Goal: Task Accomplishment & Management: Manage account settings

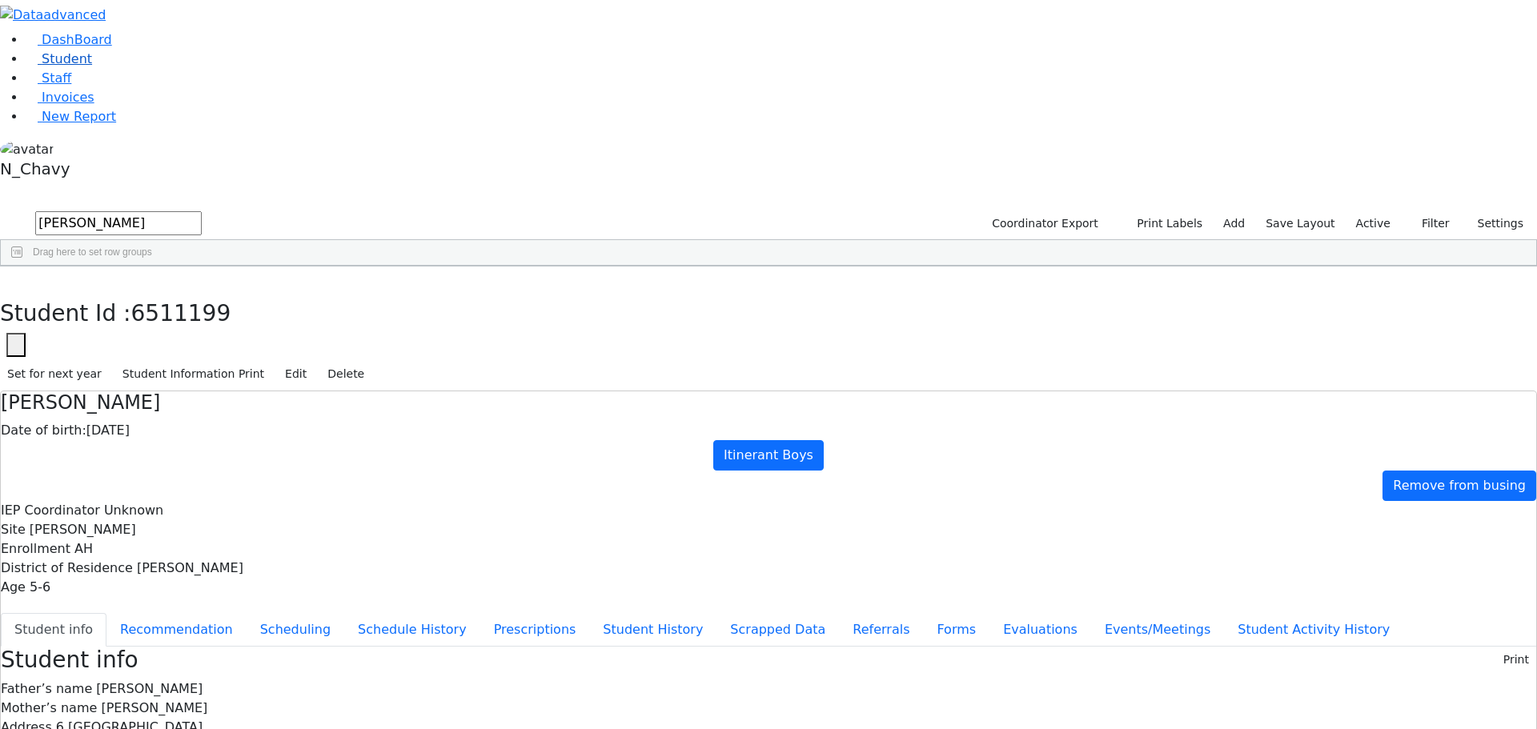
click at [92, 66] on link "Student" at bounding box center [59, 58] width 66 height 15
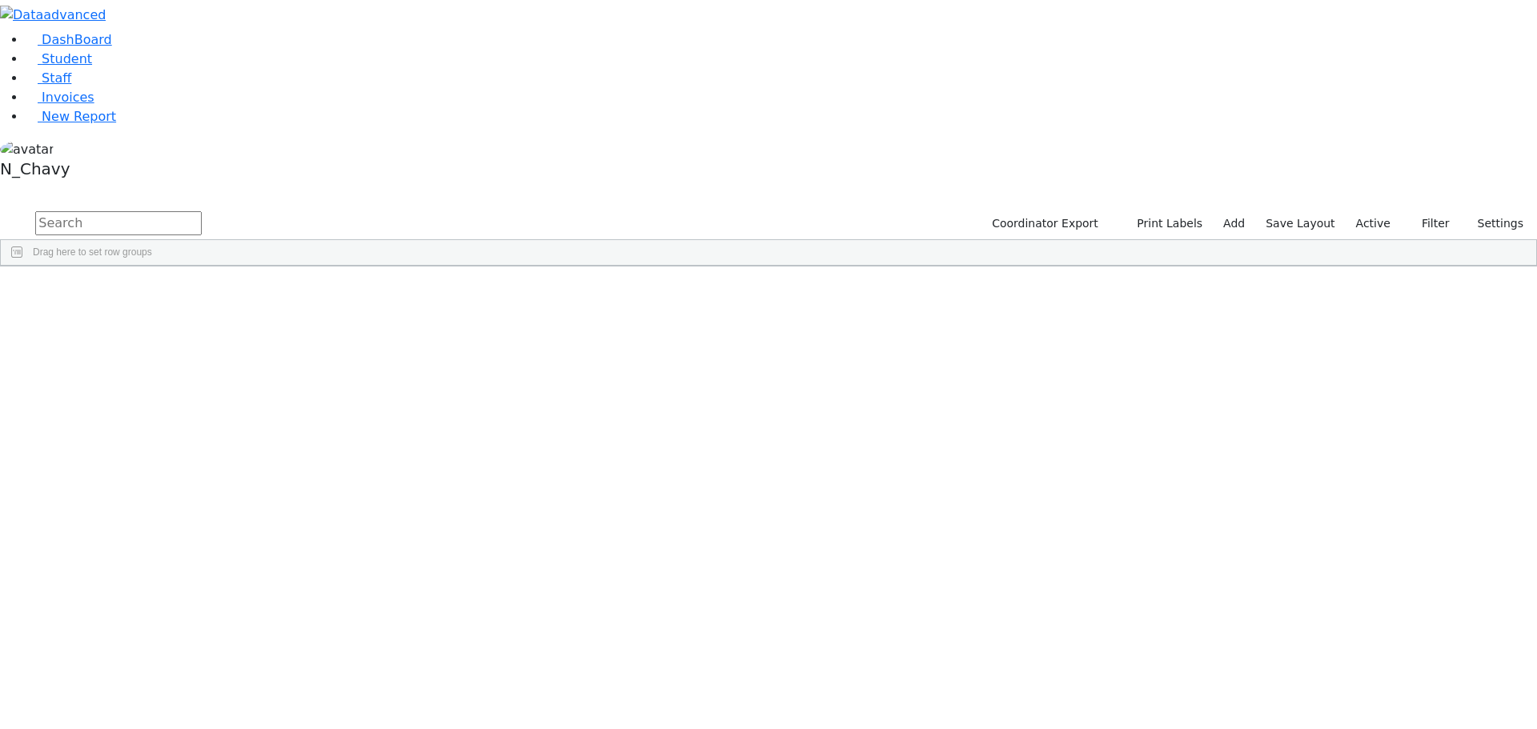
click at [1368, 211] on label "Active" at bounding box center [1373, 223] width 49 height 25
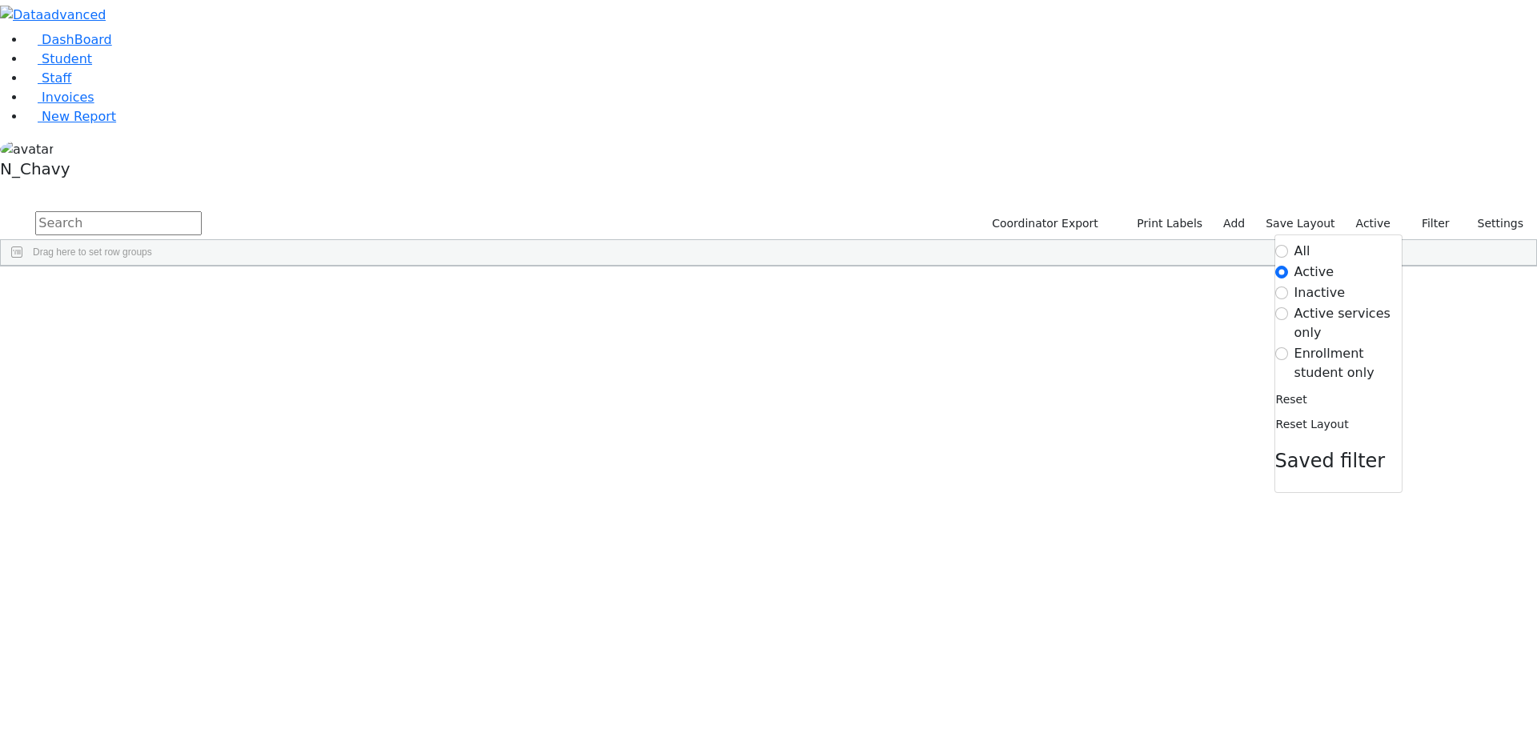
click at [1333, 344] on label "Enrollment student only" at bounding box center [1347, 363] width 107 height 38
click at [1288, 347] on input "Enrollment student only" at bounding box center [1281, 353] width 13 height 13
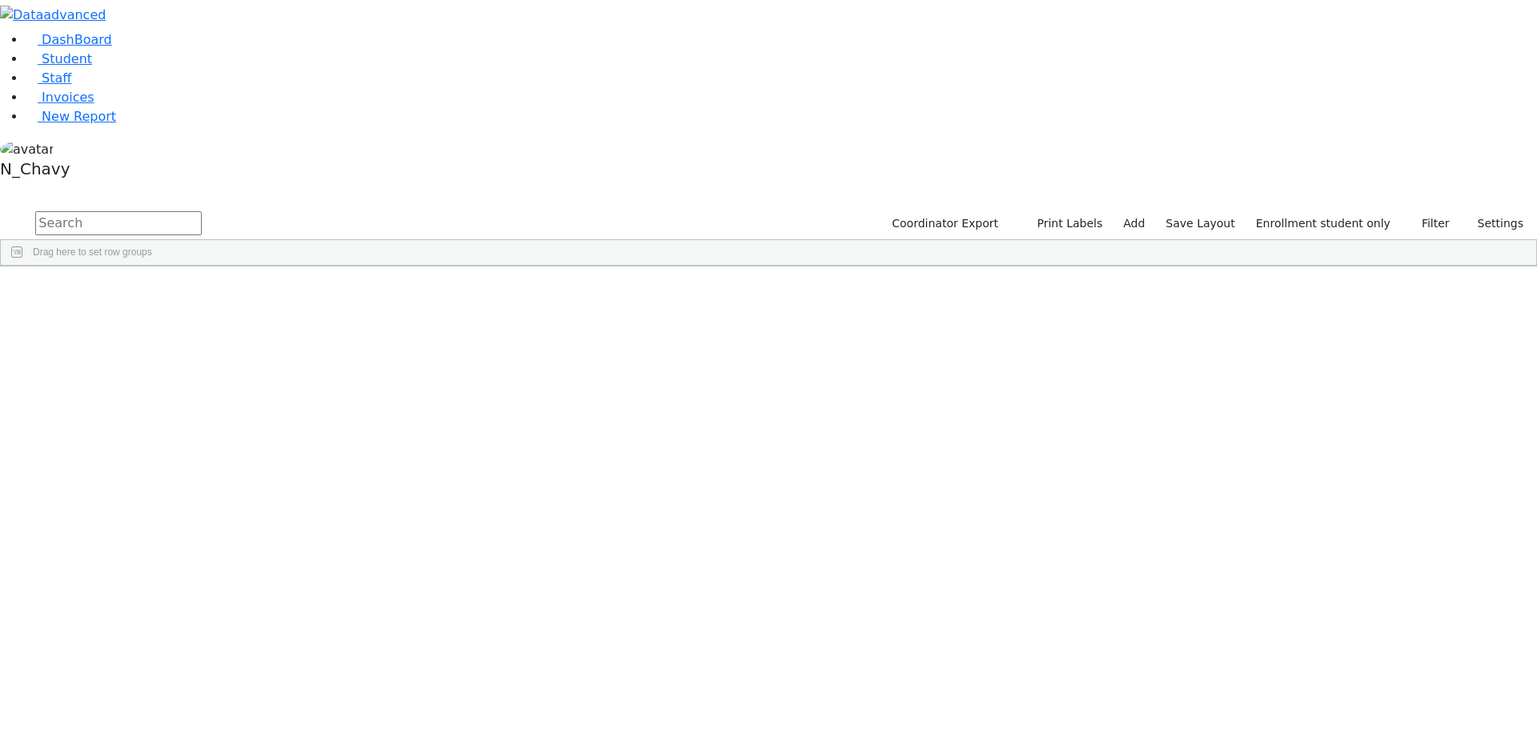
click at [164, 337] on div "Babad" at bounding box center [123, 348] width 82 height 22
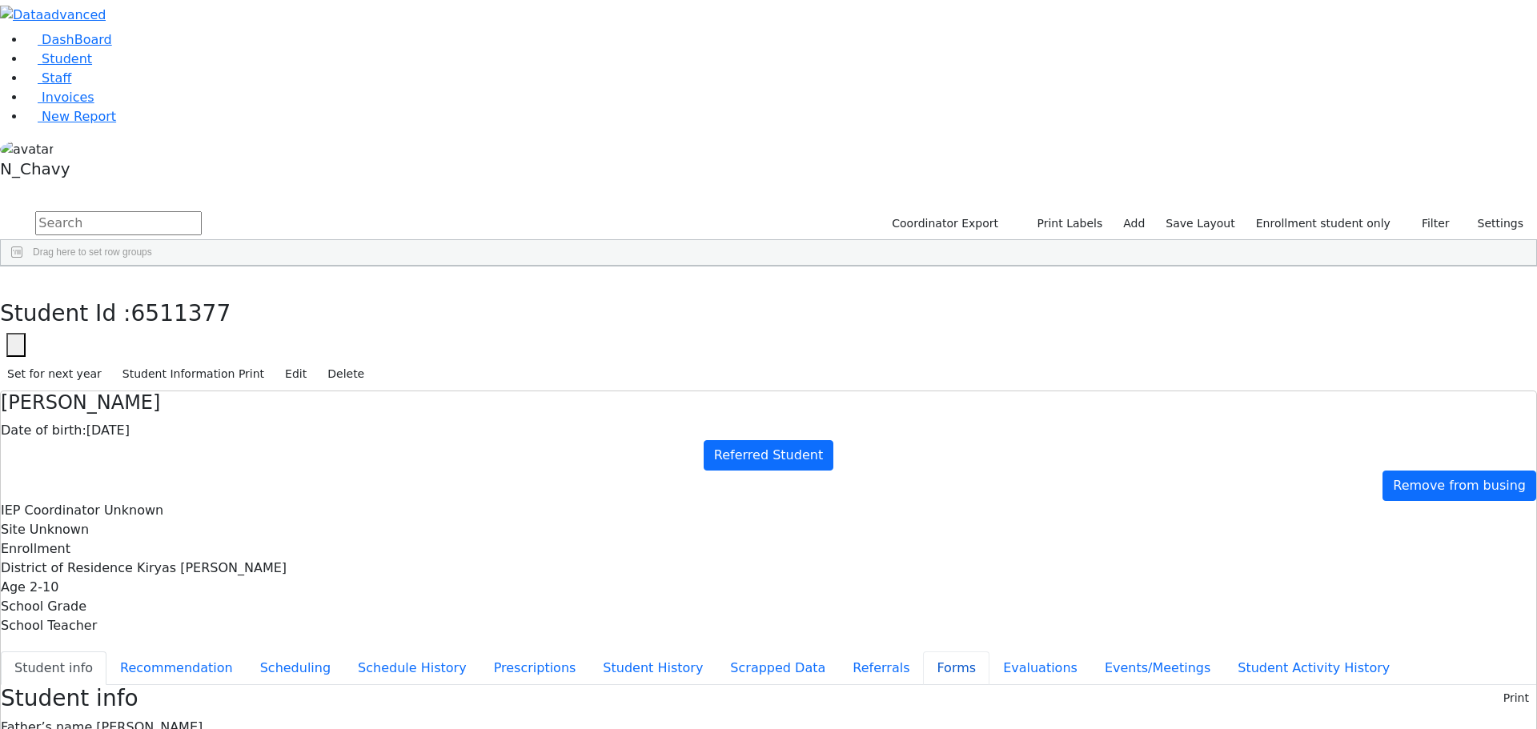
click at [923, 652] on button "Forms" at bounding box center [956, 669] width 66 height 34
type input "Mrs. Chana Babad"
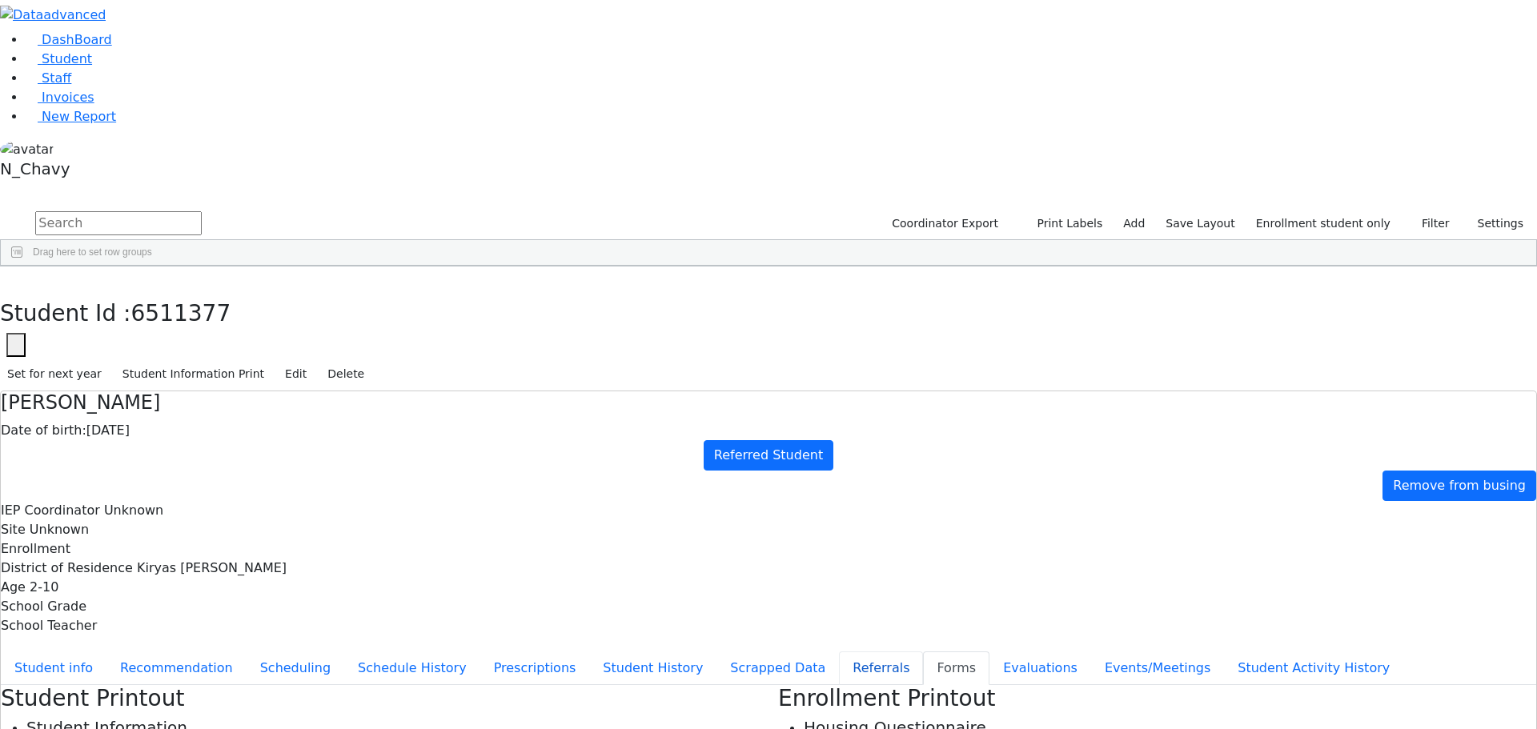
click at [839, 652] on button "Referrals" at bounding box center [881, 669] width 84 height 34
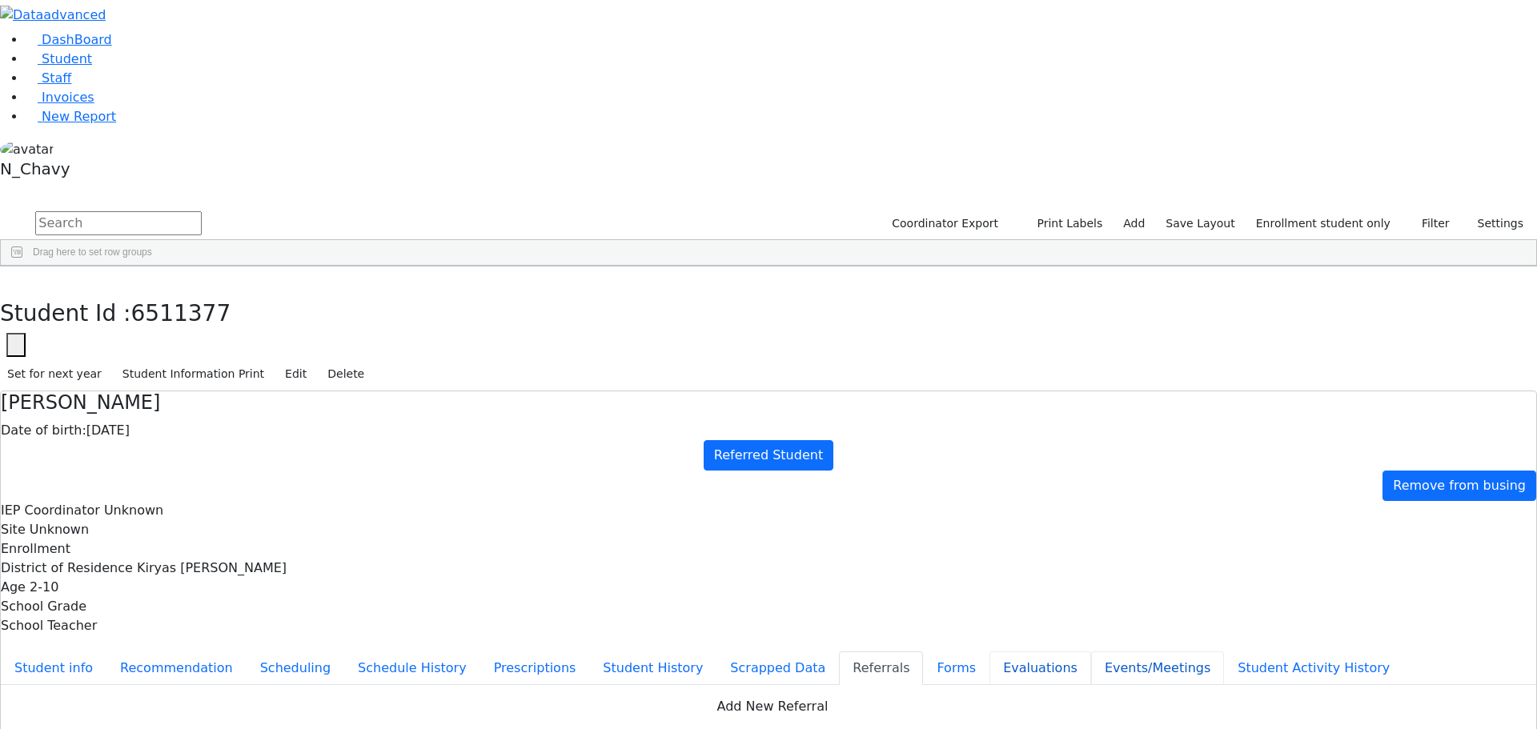
drag, startPoint x: 405, startPoint y: 482, endPoint x: 448, endPoint y: 451, distance: 53.3
click at [1091, 652] on button "Events/Meetings" at bounding box center [1157, 669] width 133 height 34
click at [1495, 685] on button "New" at bounding box center [1512, 697] width 50 height 25
type input "2025-11-04"
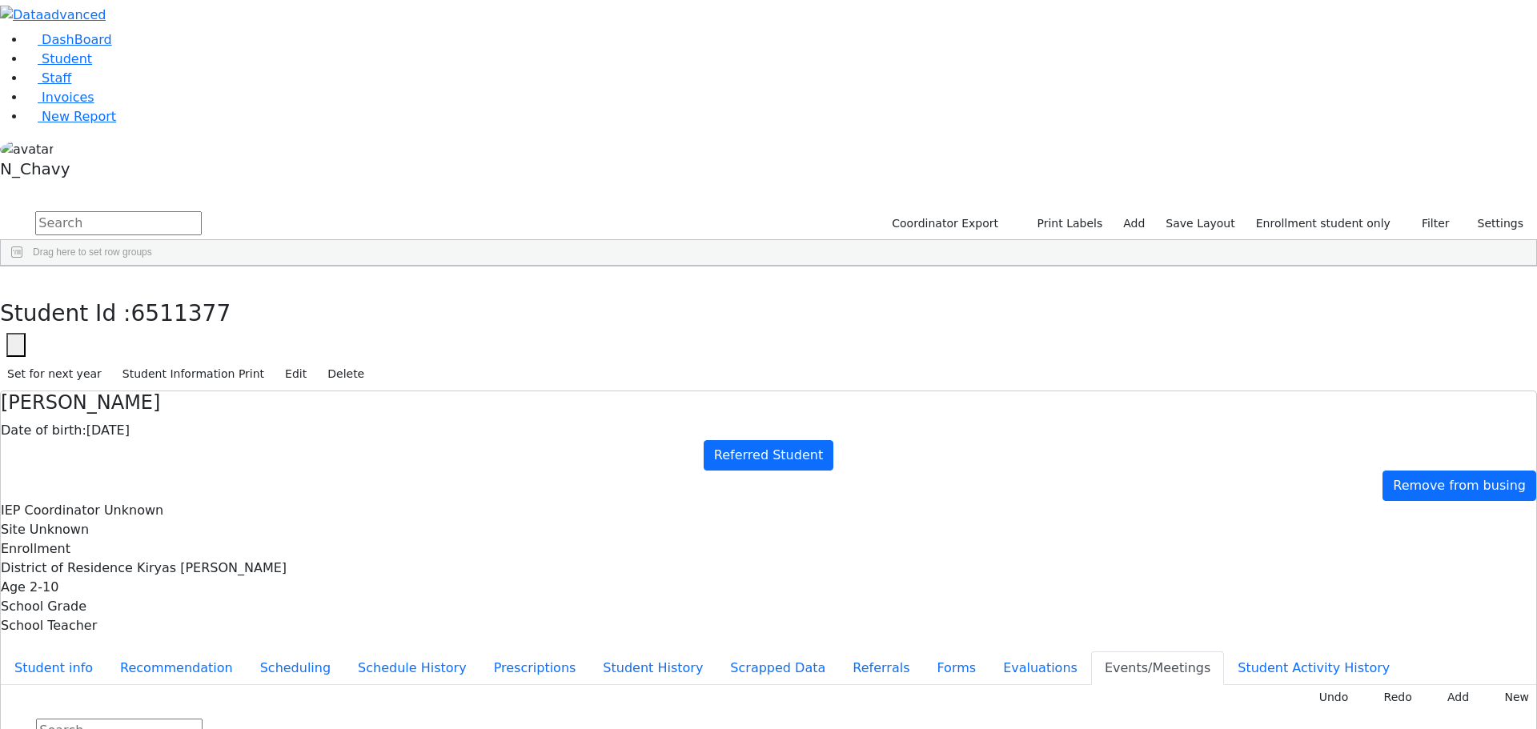
click at [190, 359] on div "Babad" at bounding box center [143, 370] width 94 height 22
click at [1497, 685] on button "New" at bounding box center [1512, 697] width 50 height 25
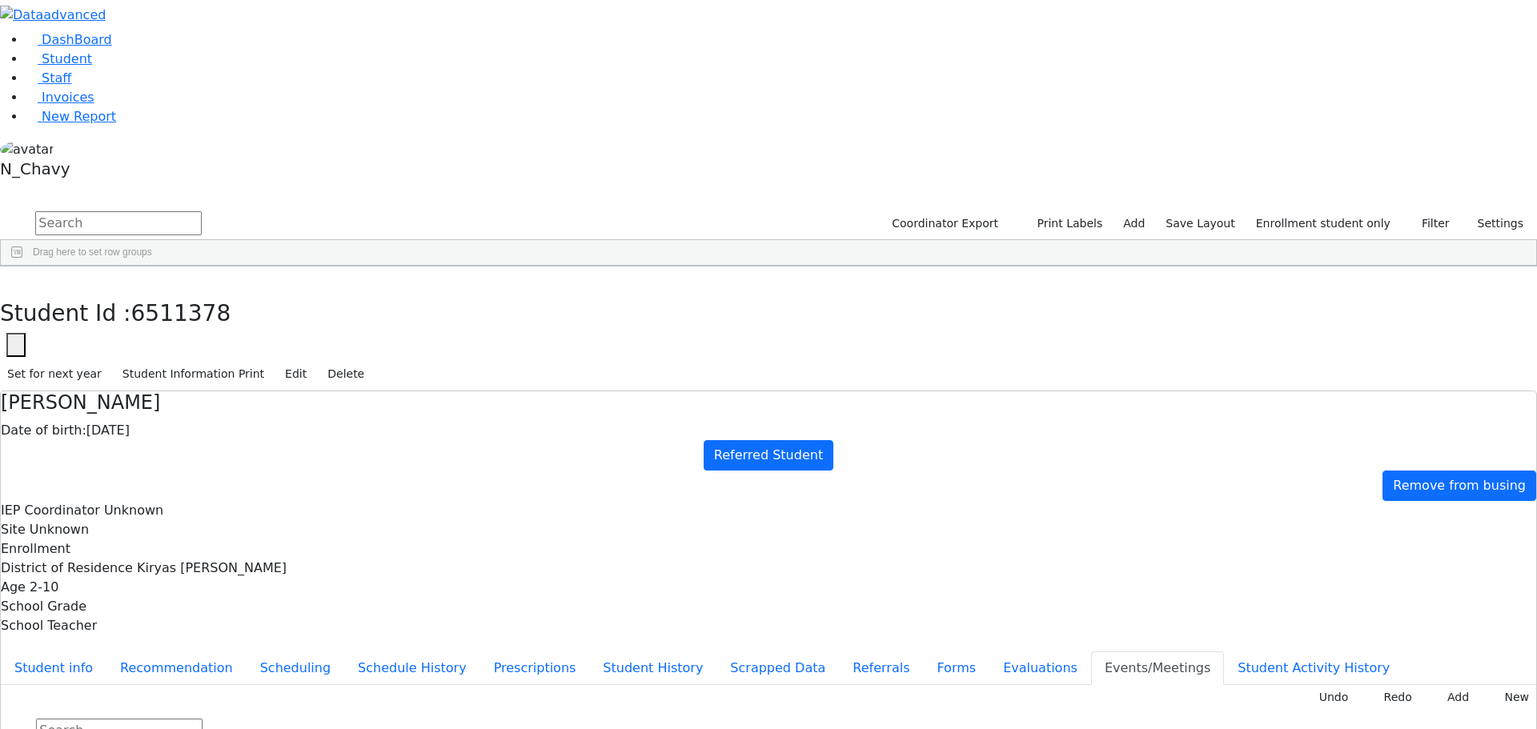
type input "2025-11-04"
click at [190, 337] on div "Babad" at bounding box center [143, 348] width 94 height 22
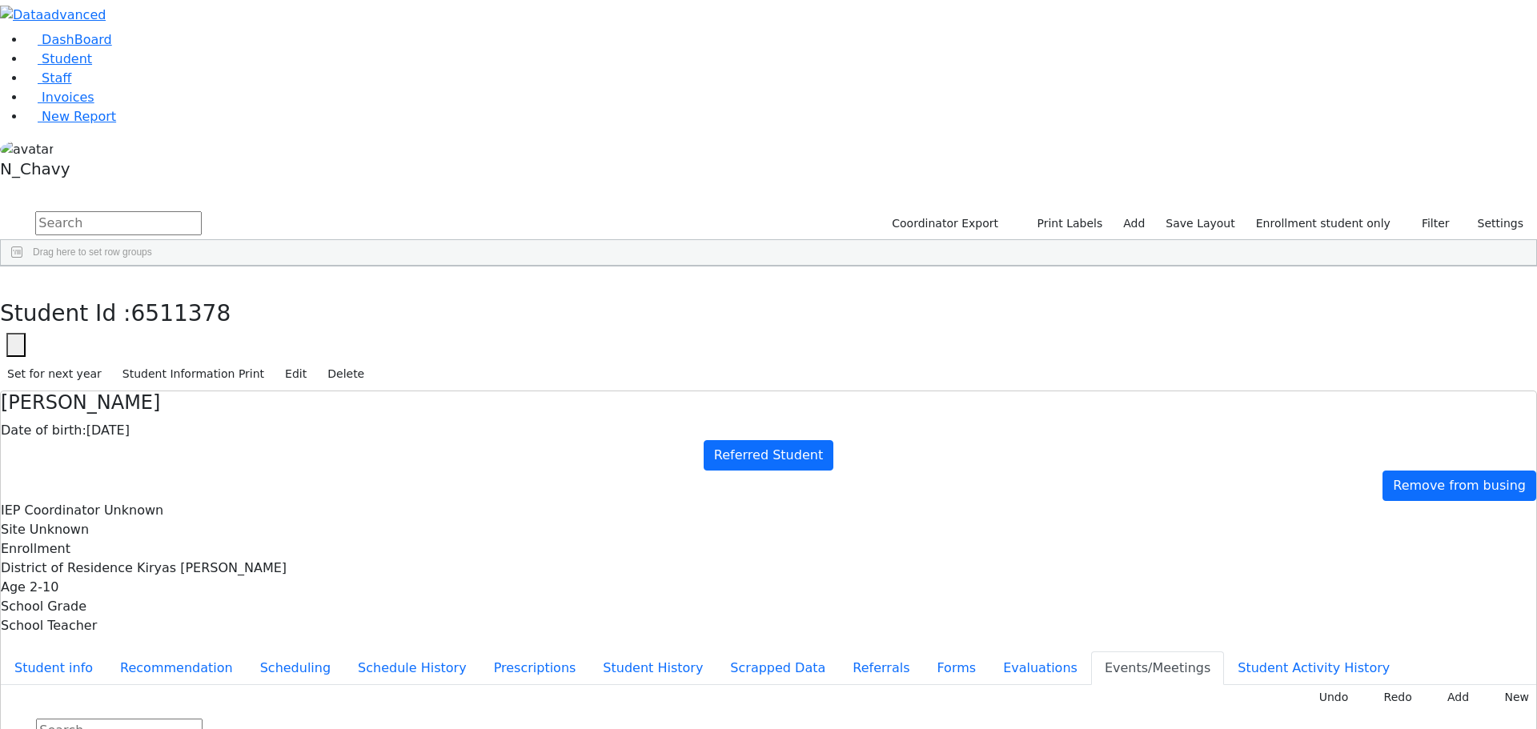
click at [190, 337] on div "Babad" at bounding box center [143, 348] width 94 height 22
click at [989, 652] on button "Evaluations" at bounding box center [1040, 669] width 102 height 34
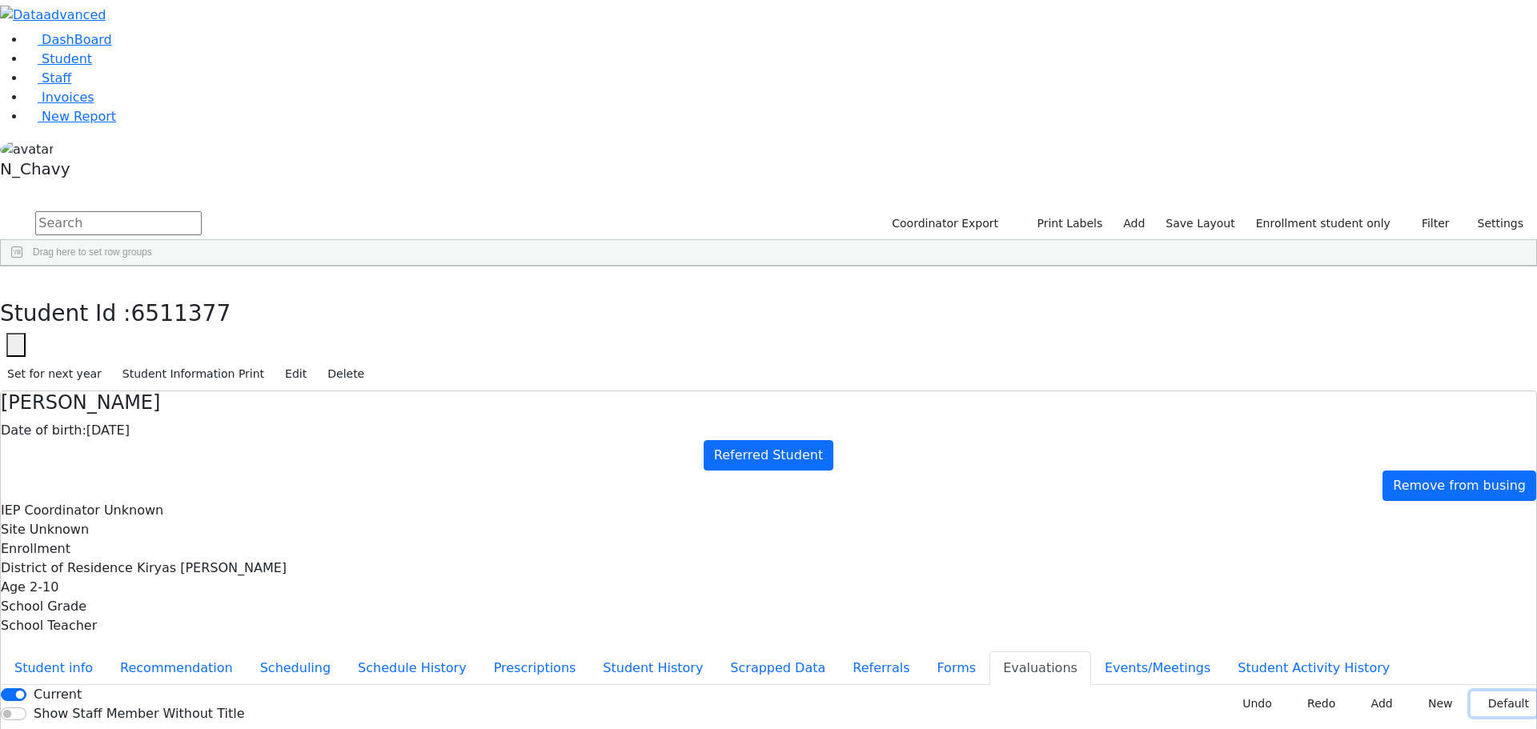
click at [1483, 692] on button "Default" at bounding box center [1504, 704] width 66 height 25
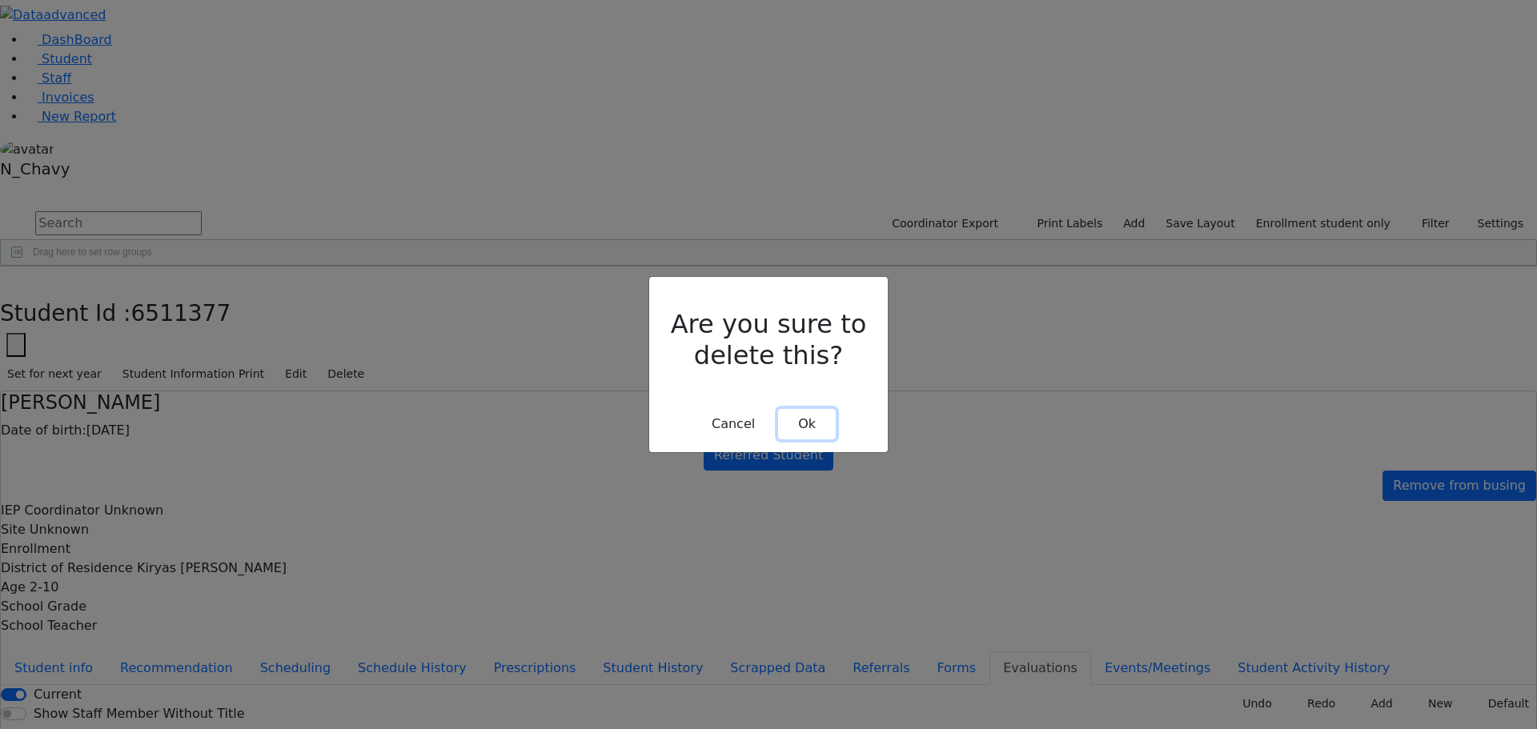
click at [804, 409] on button "Ok" at bounding box center [807, 424] width 58 height 30
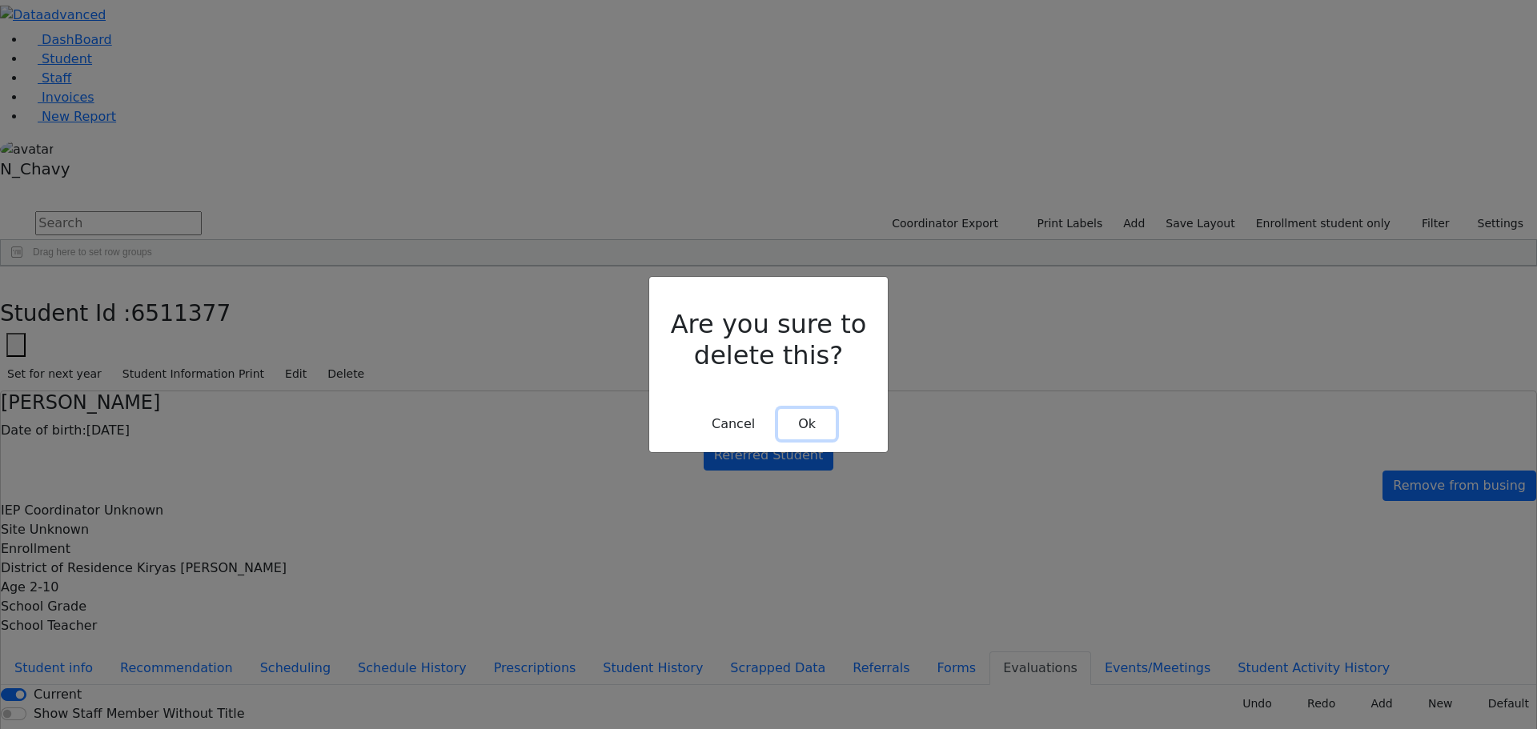
click at [814, 409] on button "Ok" at bounding box center [807, 424] width 58 height 30
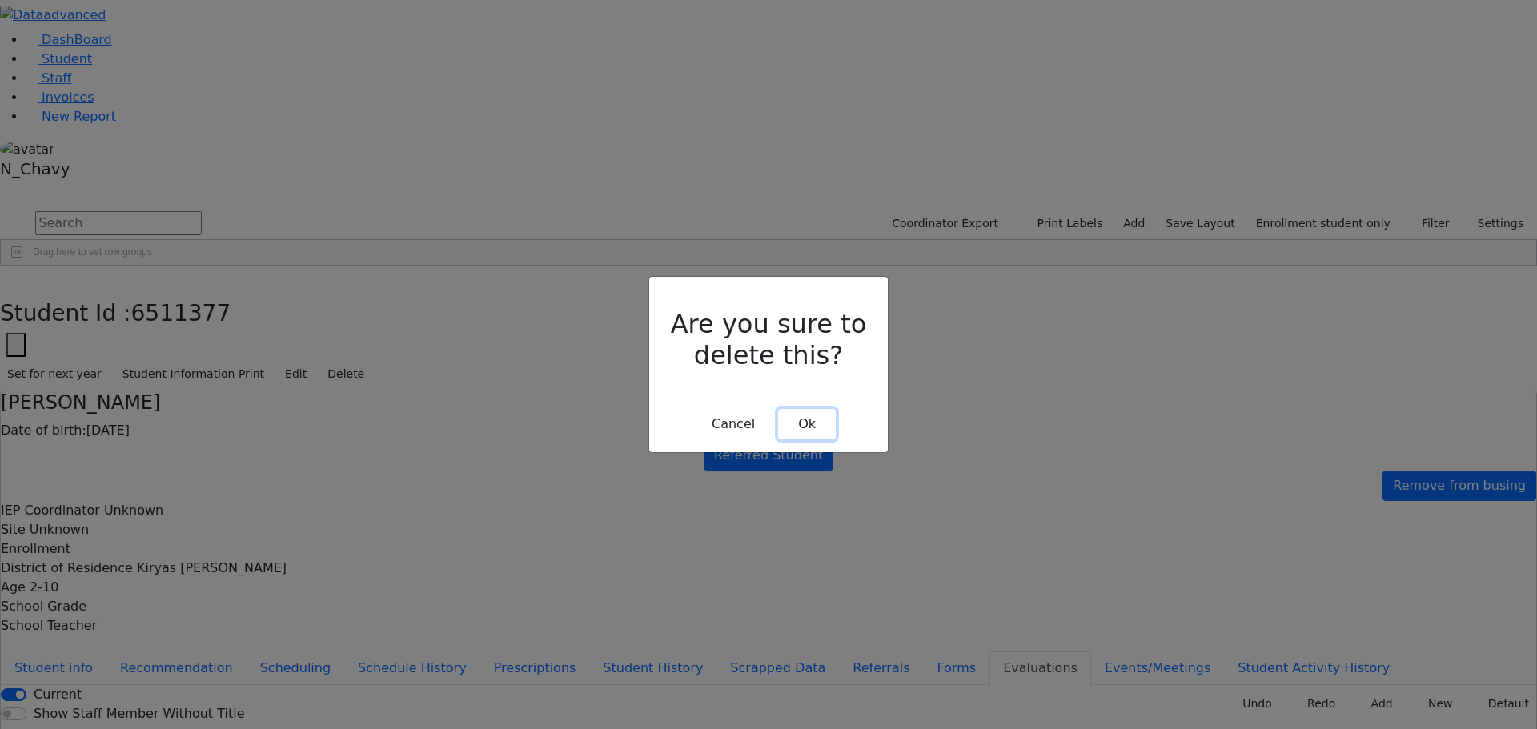
click at [818, 409] on button "Ok" at bounding box center [807, 424] width 58 height 30
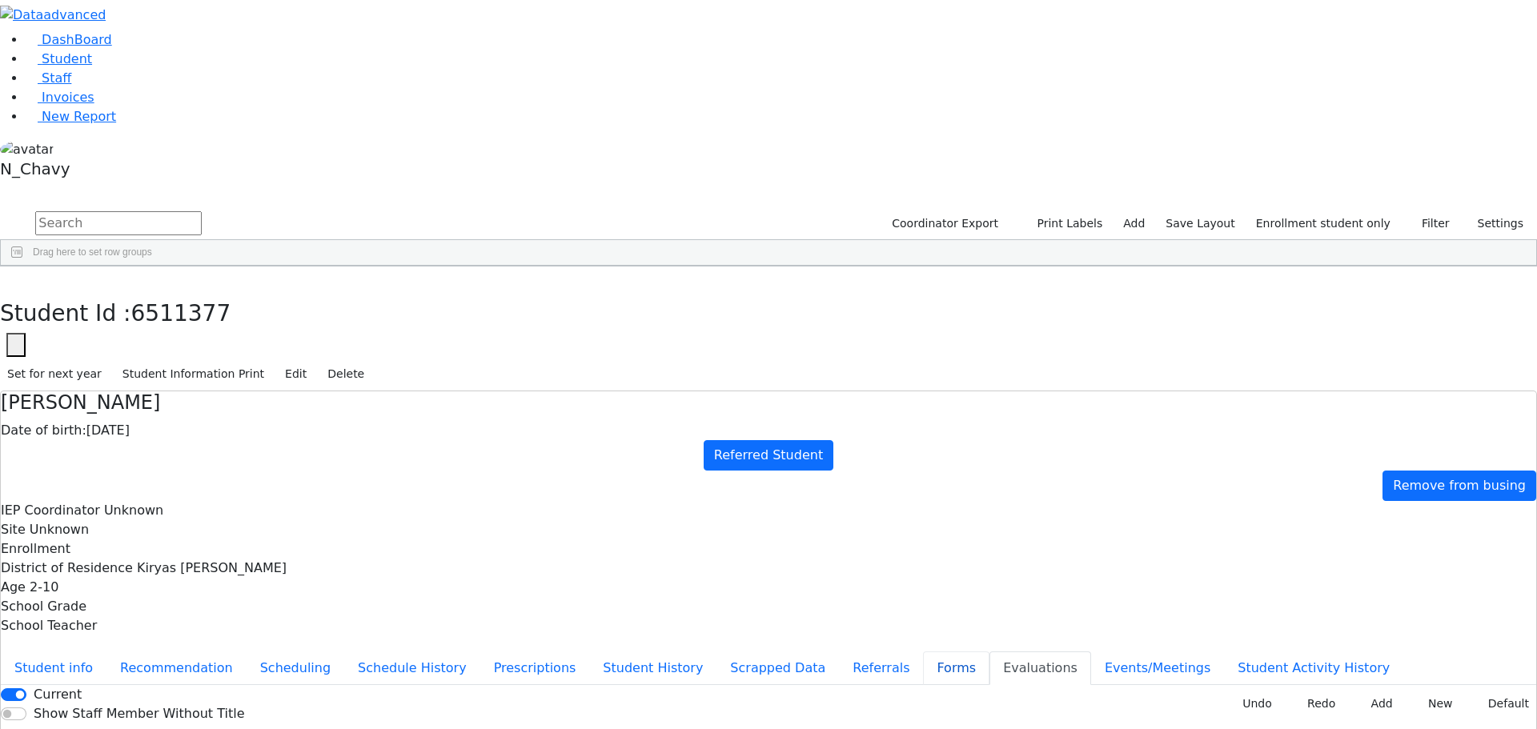
click at [923, 652] on button "Forms" at bounding box center [956, 669] width 66 height 34
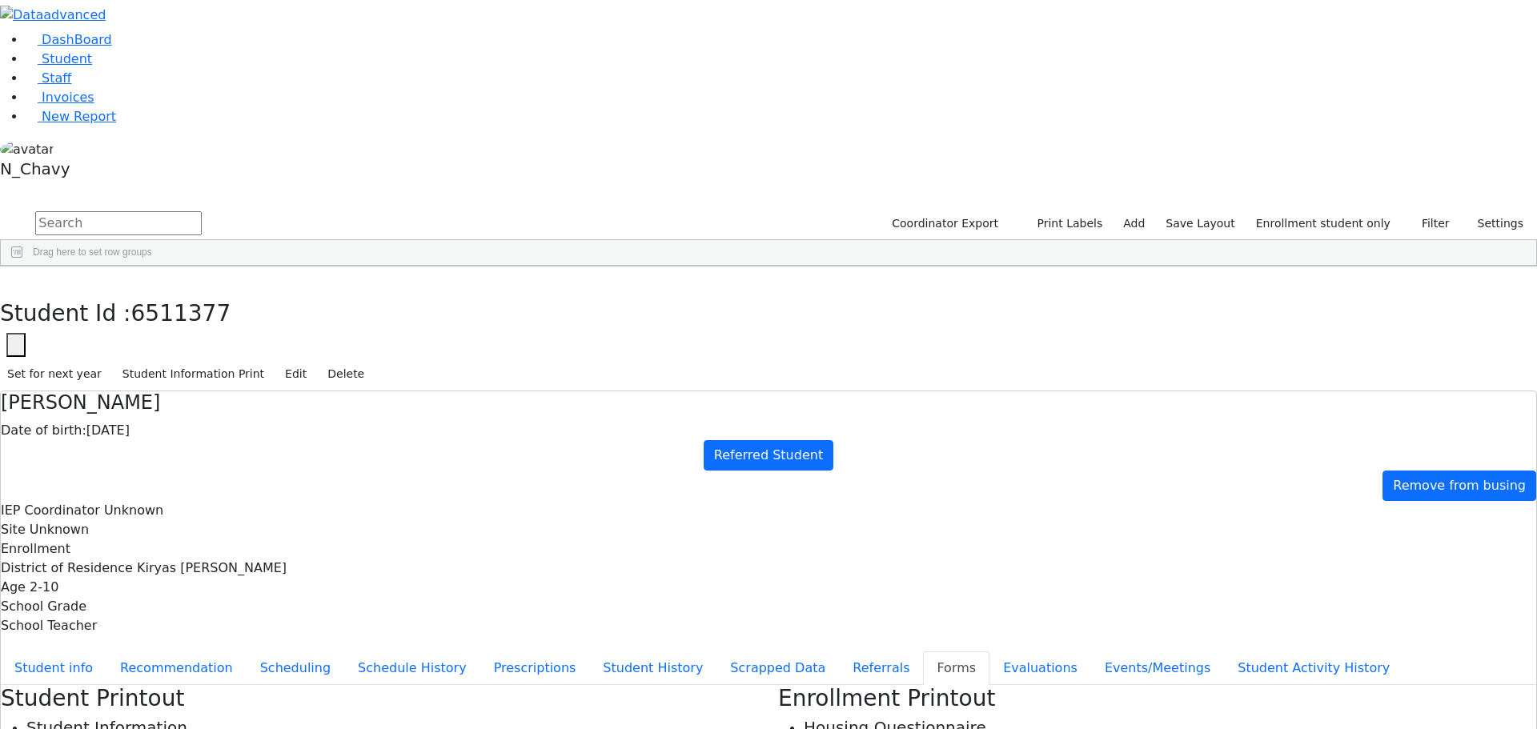
type input "Mrs. Chana Babad"
click at [839, 652] on button "Referrals" at bounding box center [881, 669] width 84 height 34
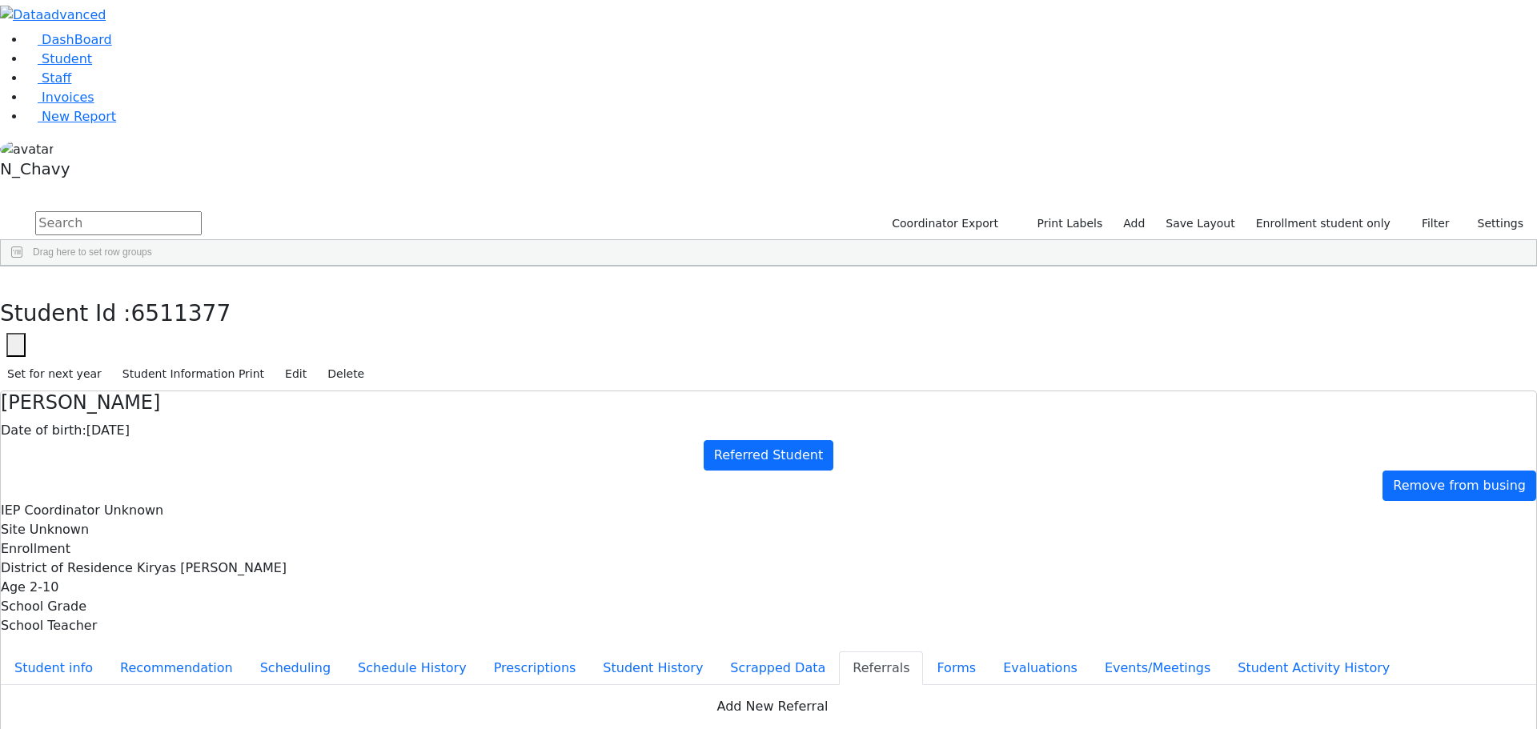
click at [1265, 484] on button "Apply" at bounding box center [1269, 488] width 41 height 22
type input "09/16/2025"
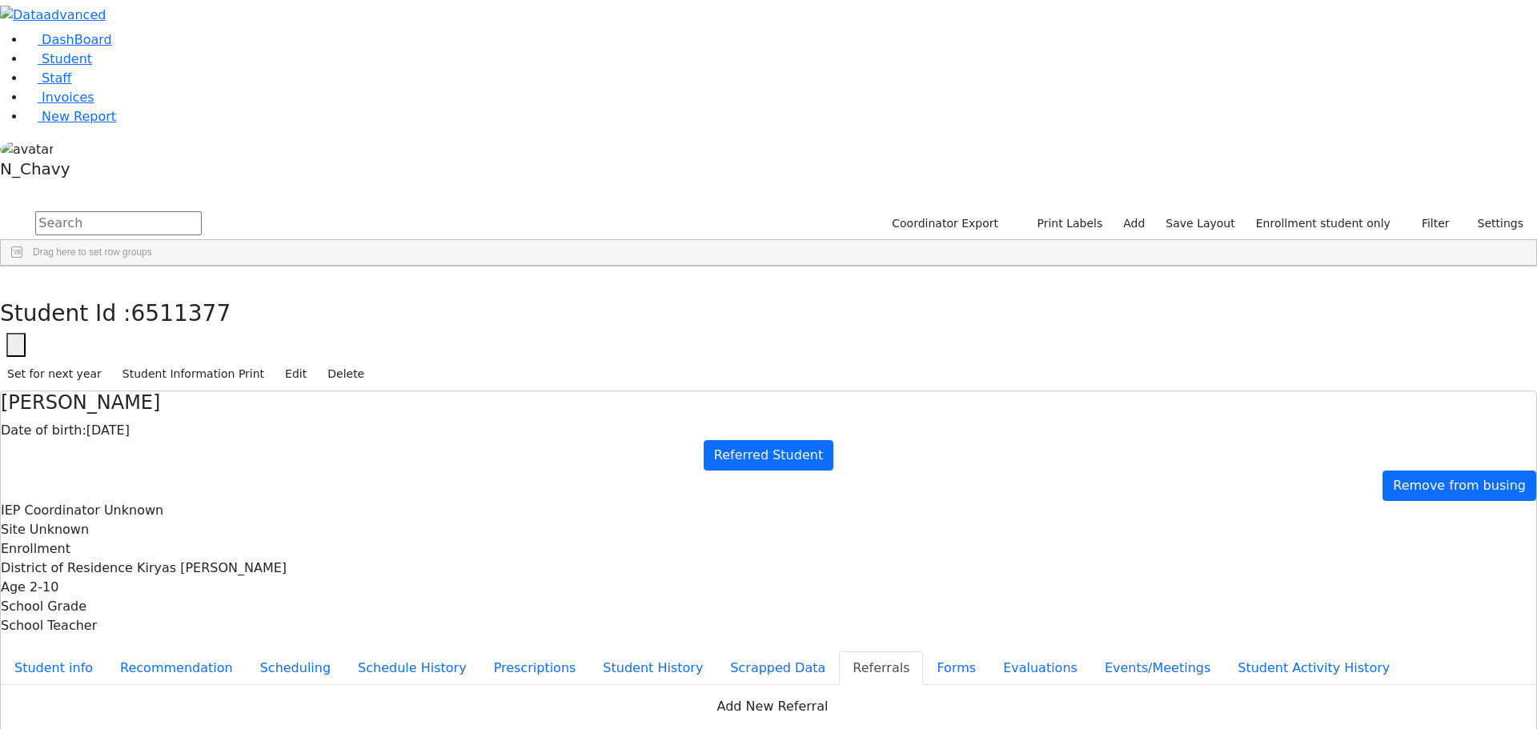
click at [190, 359] on div "Babad" at bounding box center [143, 370] width 94 height 22
click at [1091, 652] on button "Events/Meetings" at bounding box center [1157, 669] width 133 height 34
click at [989, 652] on button "Evaluations" at bounding box center [1040, 669] width 102 height 34
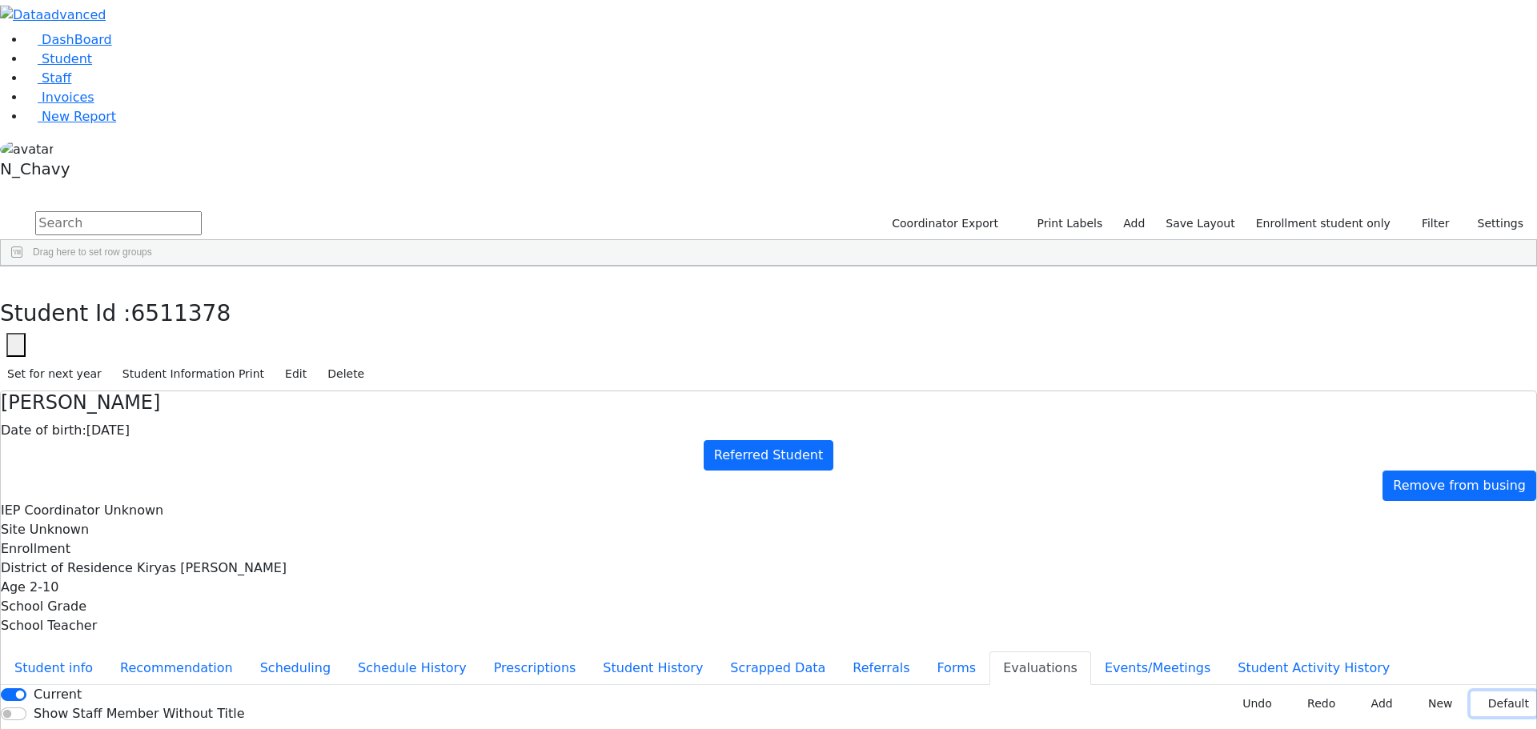
click at [1473, 692] on button "Default" at bounding box center [1504, 704] width 66 height 25
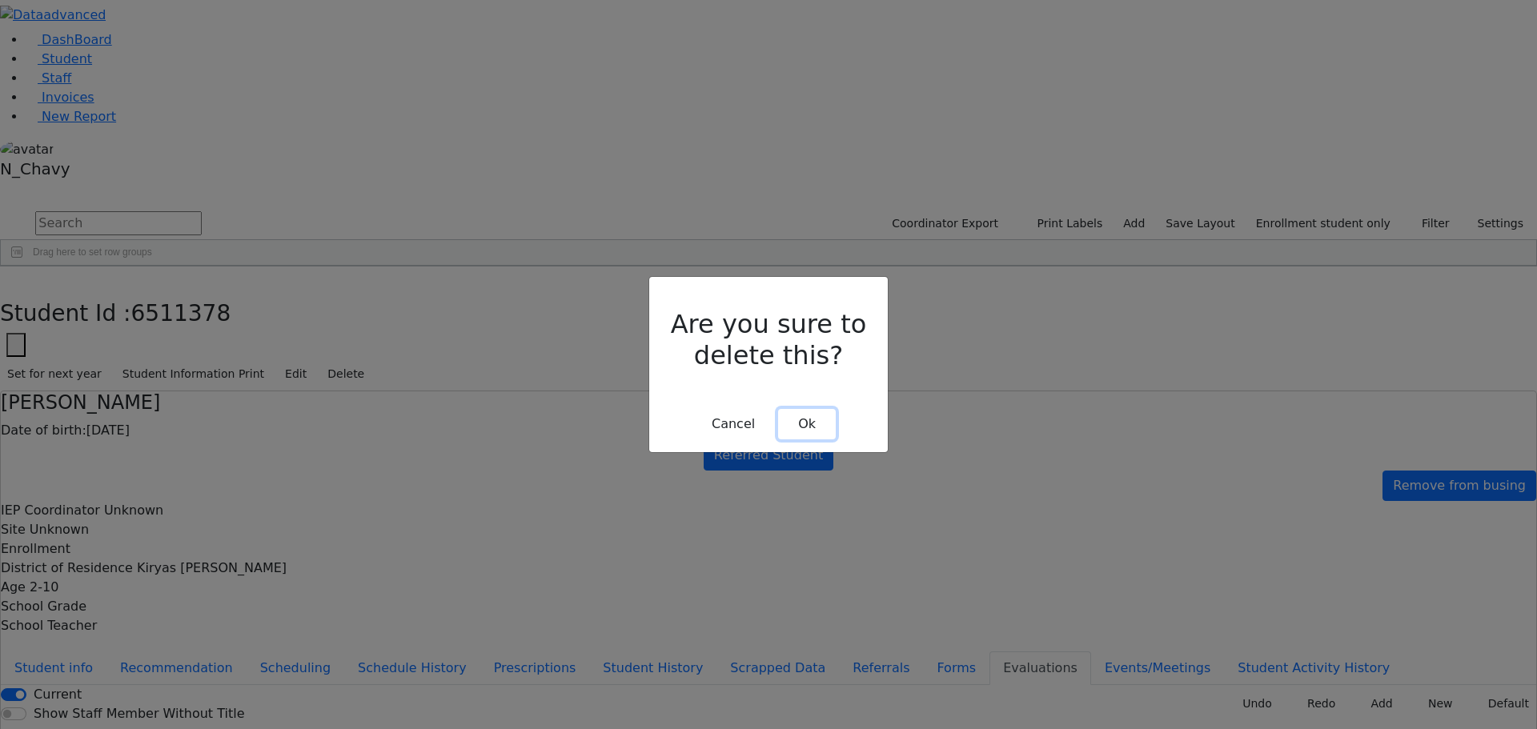
click at [807, 409] on button "Ok" at bounding box center [807, 424] width 58 height 30
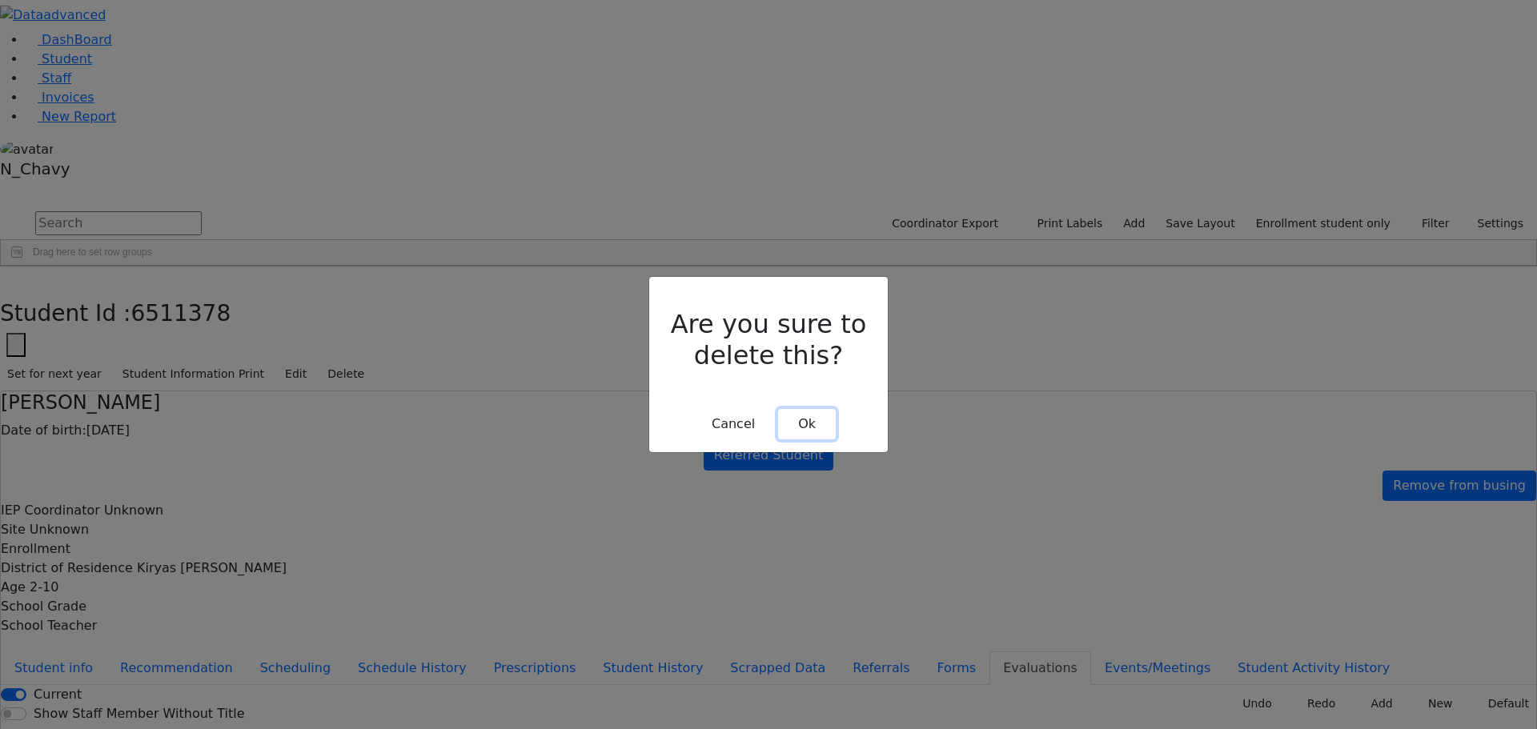
click at [813, 409] on button "Ok" at bounding box center [807, 424] width 58 height 30
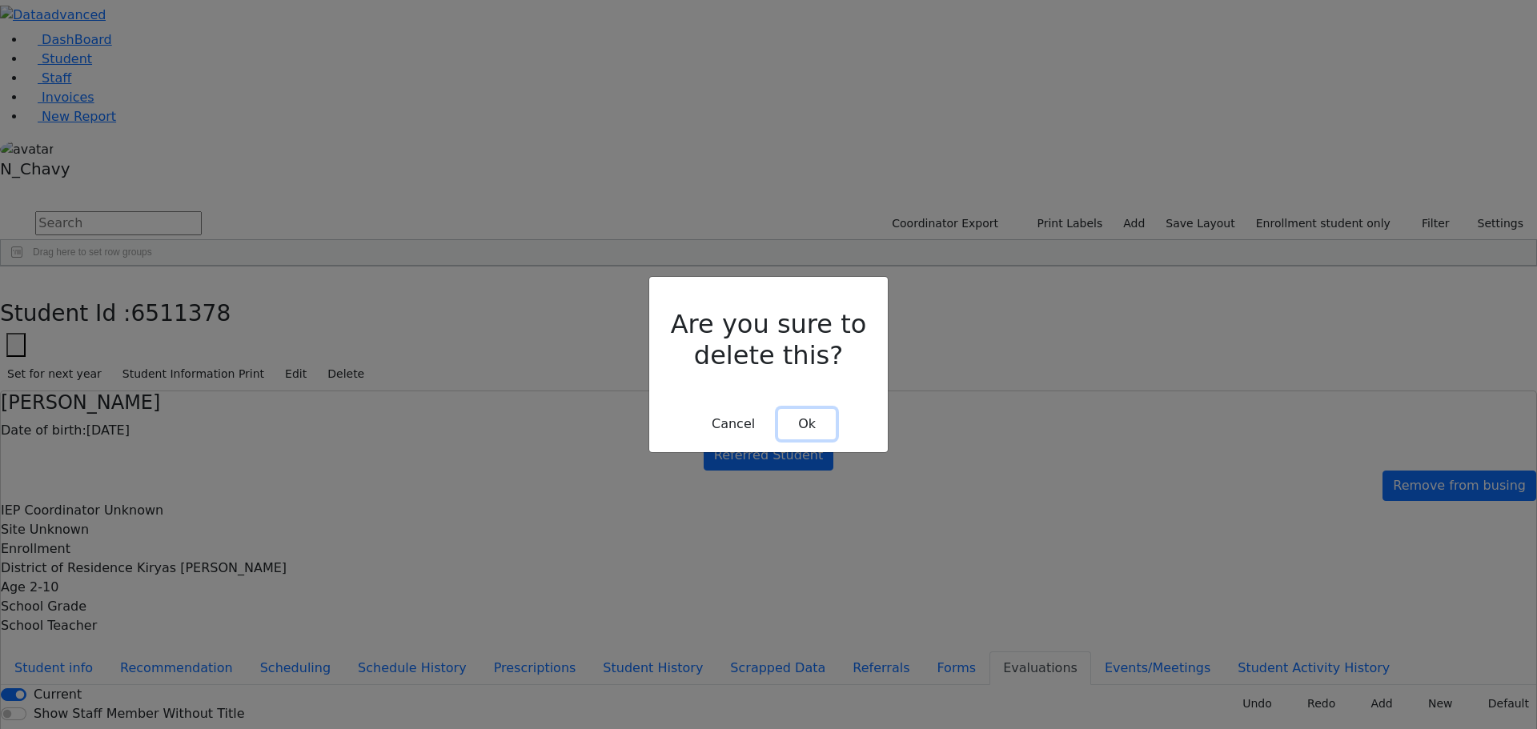
click at [803, 409] on button "Ok" at bounding box center [807, 424] width 58 height 30
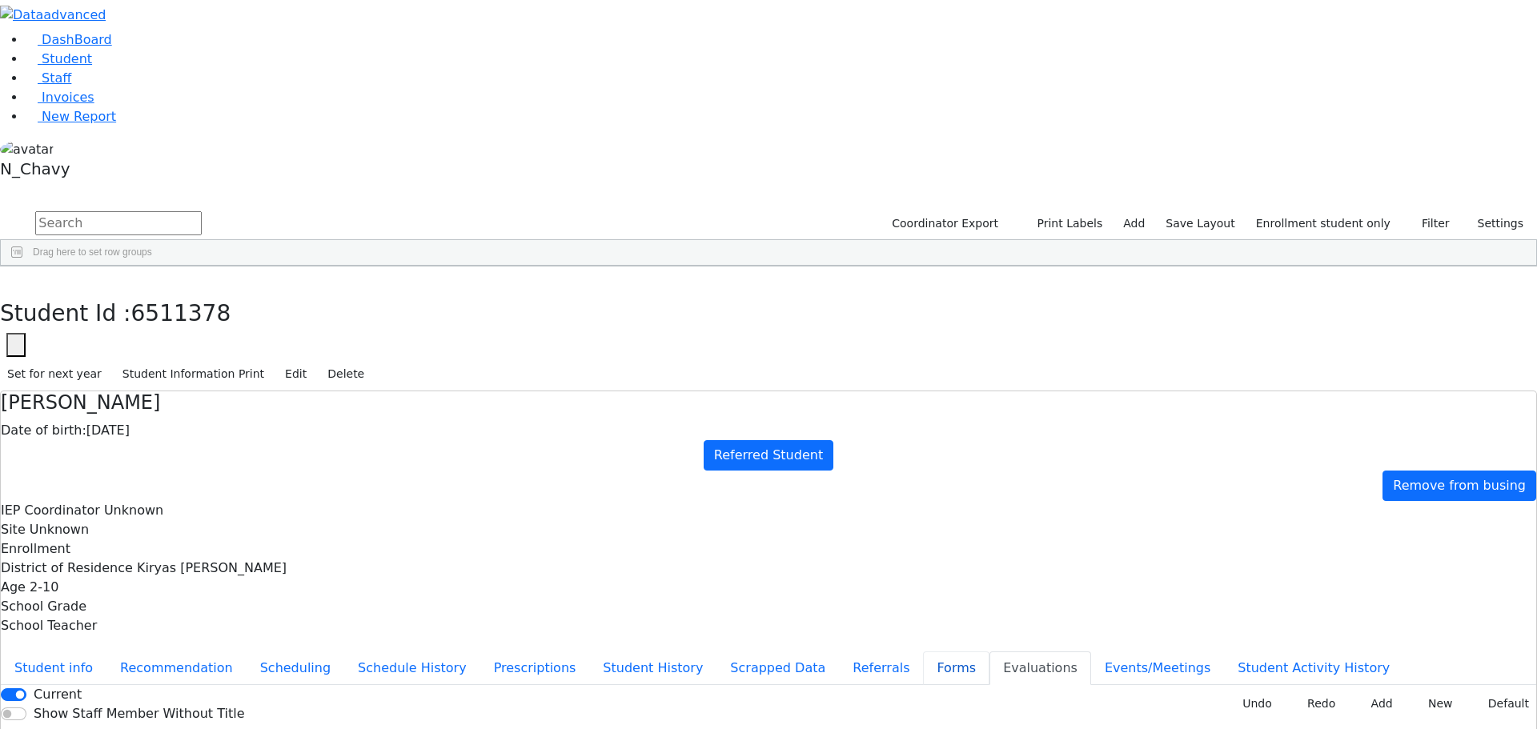
click at [923, 652] on button "Forms" at bounding box center [956, 669] width 66 height 34
type input "Mrs. Chana Babad"
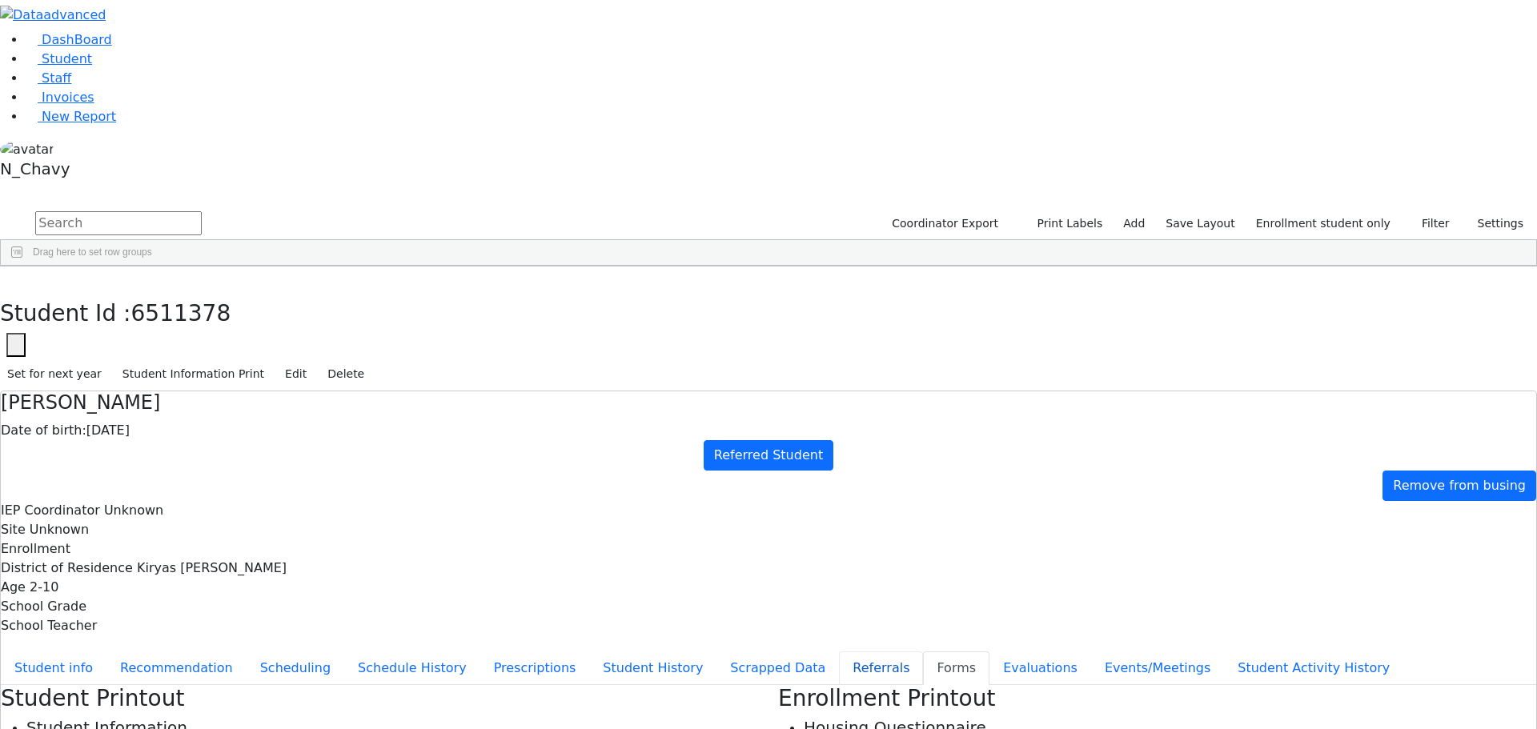
click at [839, 652] on button "Referrals" at bounding box center [881, 669] width 84 height 34
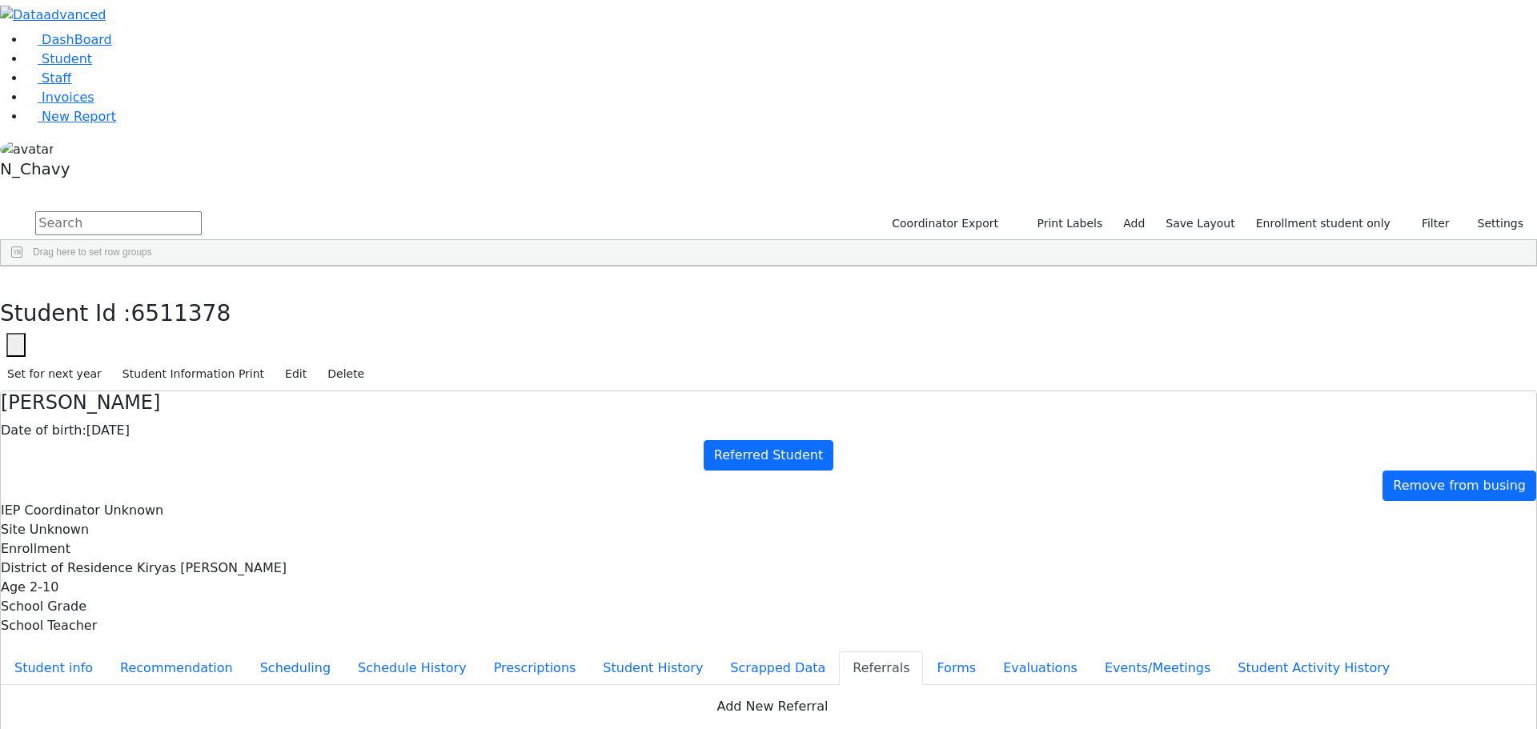
drag, startPoint x: 1288, startPoint y: 267, endPoint x: 1284, endPoint y: 275, distance: 9.0
click at [1278, 477] on button "Apply" at bounding box center [1269, 488] width 41 height 22
type input "09/16/2025"
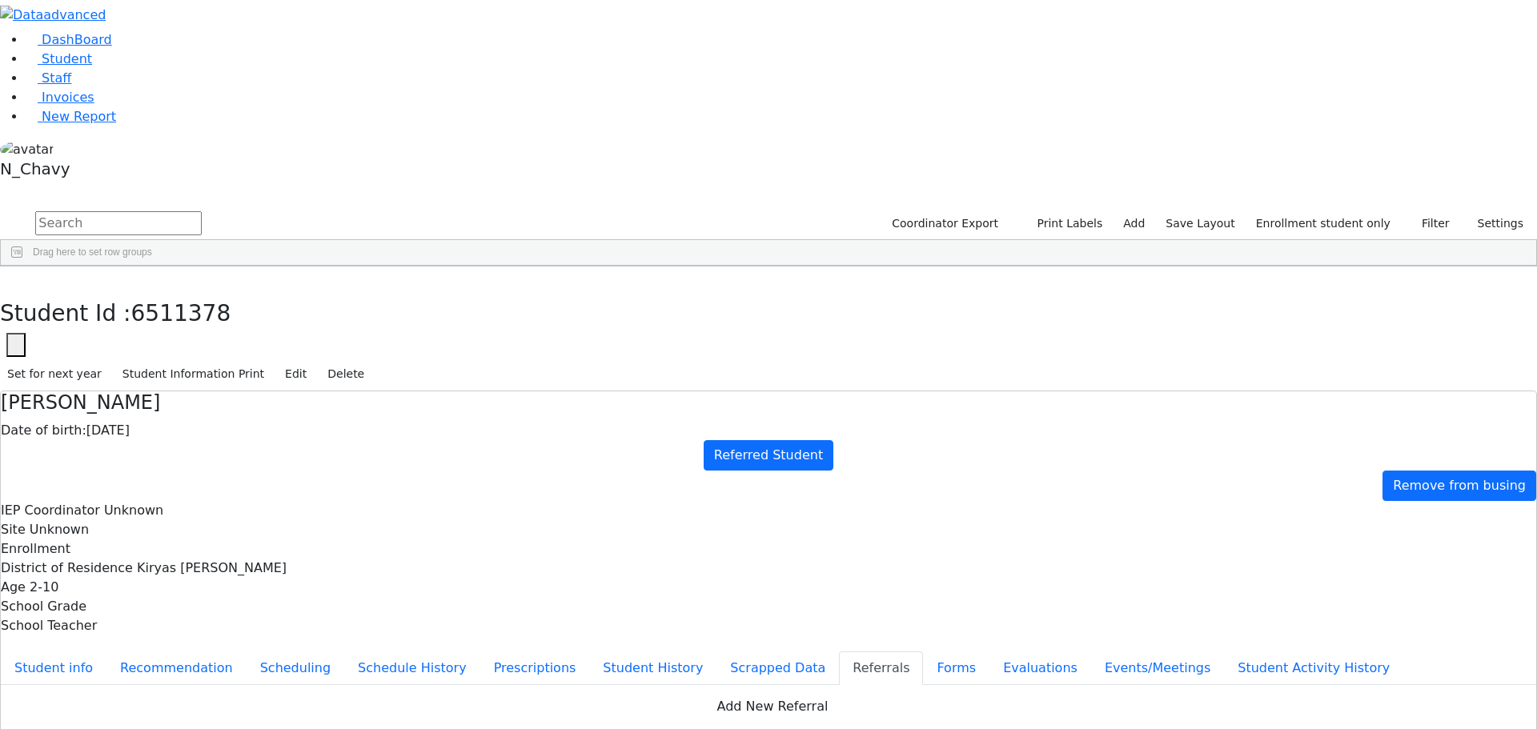
click at [23, 267] on button "button" at bounding box center [11, 284] width 23 height 34
